Goal: Transaction & Acquisition: Purchase product/service

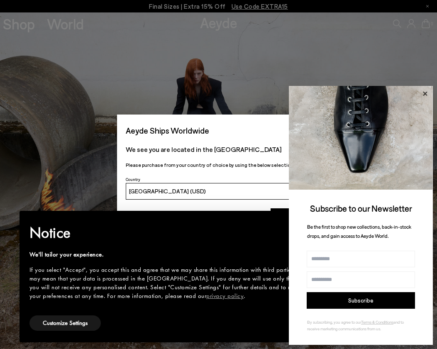
click at [428, 93] on icon at bounding box center [425, 93] width 11 height 11
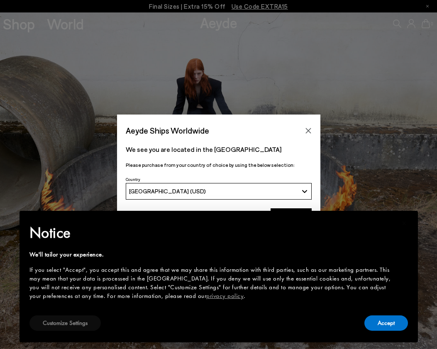
click at [84, 325] on button "Customize Settings" at bounding box center [64, 322] width 71 height 15
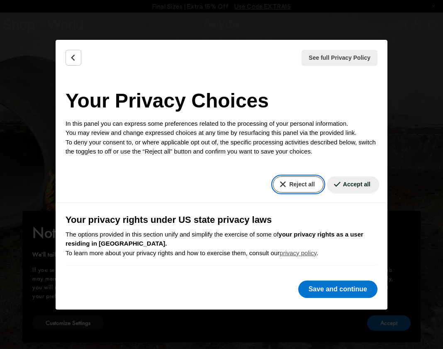
click at [273, 188] on button "Reject all" at bounding box center [298, 184] width 50 height 16
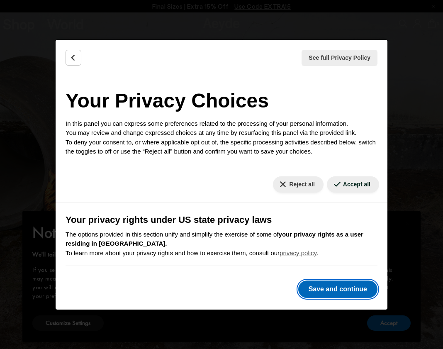
click at [342, 286] on button "Save and continue" at bounding box center [337, 289] width 79 height 17
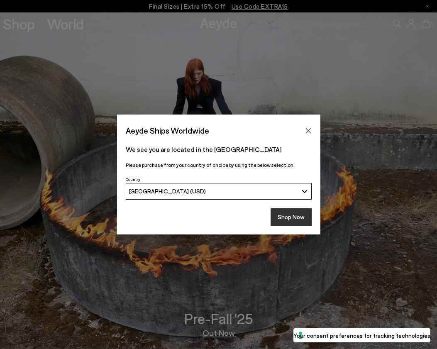
click at [292, 215] on button "Shop Now" at bounding box center [291, 216] width 41 height 17
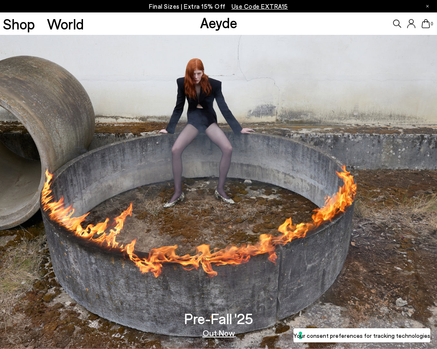
scroll to position [249, 0]
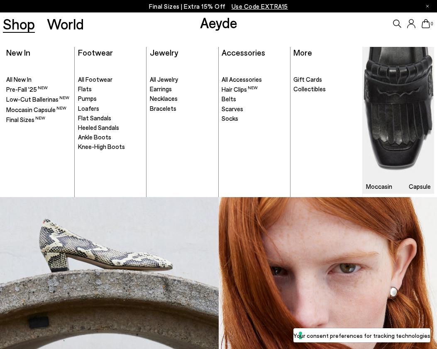
click at [21, 26] on link "Shop" at bounding box center [19, 24] width 32 height 15
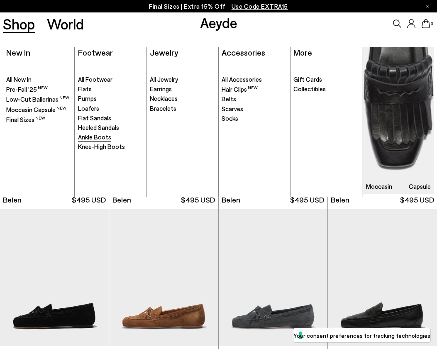
click at [97, 137] on span "Ankle Boots" at bounding box center [94, 136] width 33 height 7
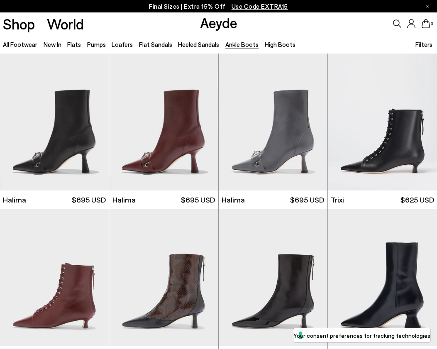
click at [396, 24] on icon at bounding box center [397, 24] width 8 height 8
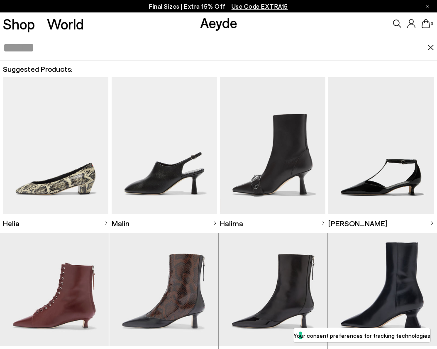
click at [432, 45] on img at bounding box center [431, 48] width 7 height 6
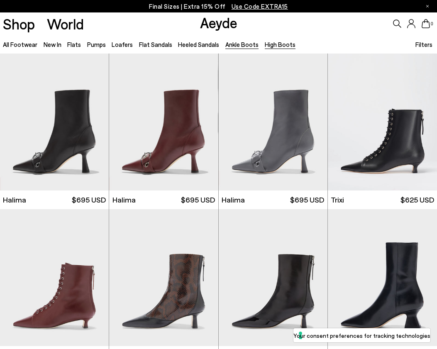
click at [277, 47] on link "High Boots" at bounding box center [280, 44] width 31 height 7
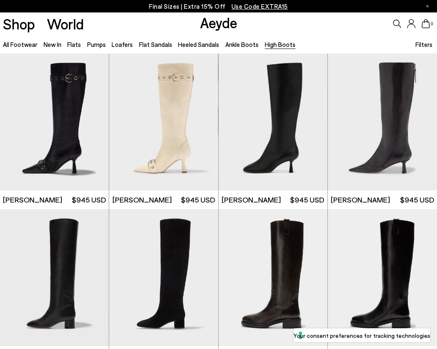
click at [424, 44] on span "Filters" at bounding box center [424, 44] width 17 height 7
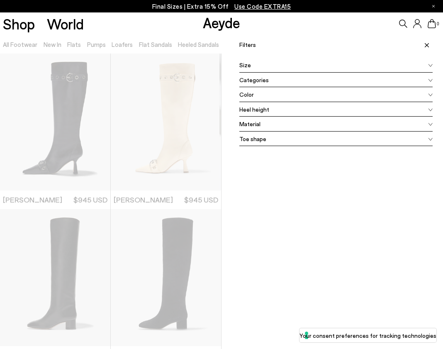
click at [262, 67] on div "Size" at bounding box center [336, 65] width 193 height 15
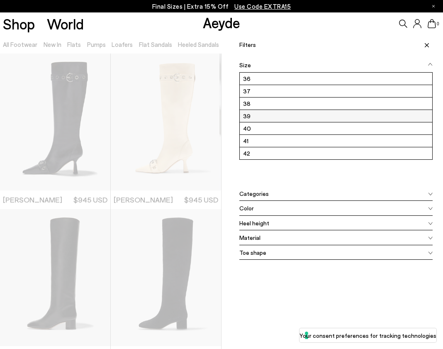
click at [257, 118] on label "39" at bounding box center [336, 116] width 193 height 12
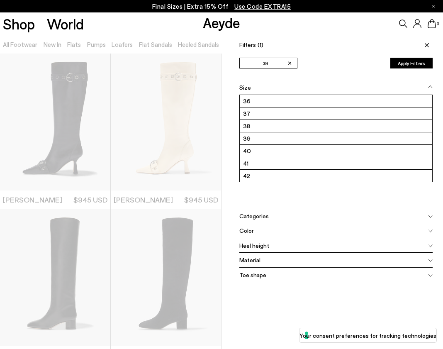
click at [423, 44] on span at bounding box center [426, 45] width 14 height 18
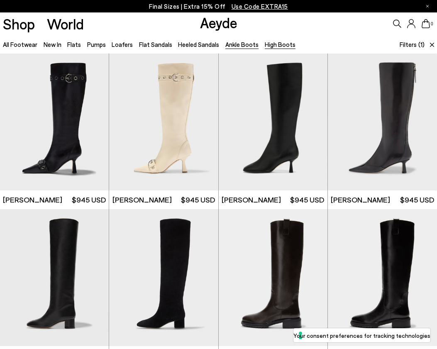
click at [248, 41] on link "Ankle Boots" at bounding box center [241, 44] width 33 height 7
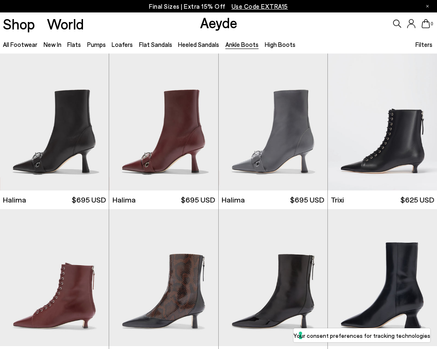
click at [423, 44] on span "Filters" at bounding box center [424, 44] width 17 height 7
